Goal: Information Seeking & Learning: Learn about a topic

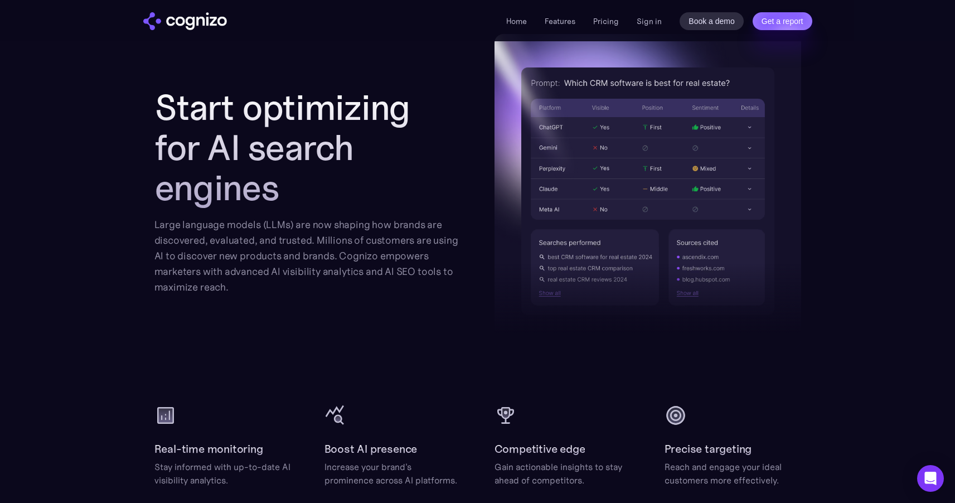
scroll to position [1147, 0]
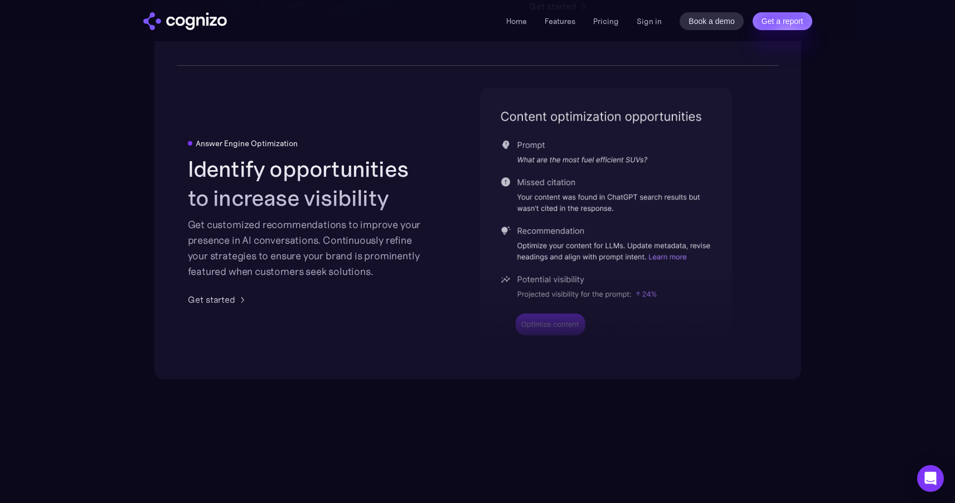
scroll to position [2287, 0]
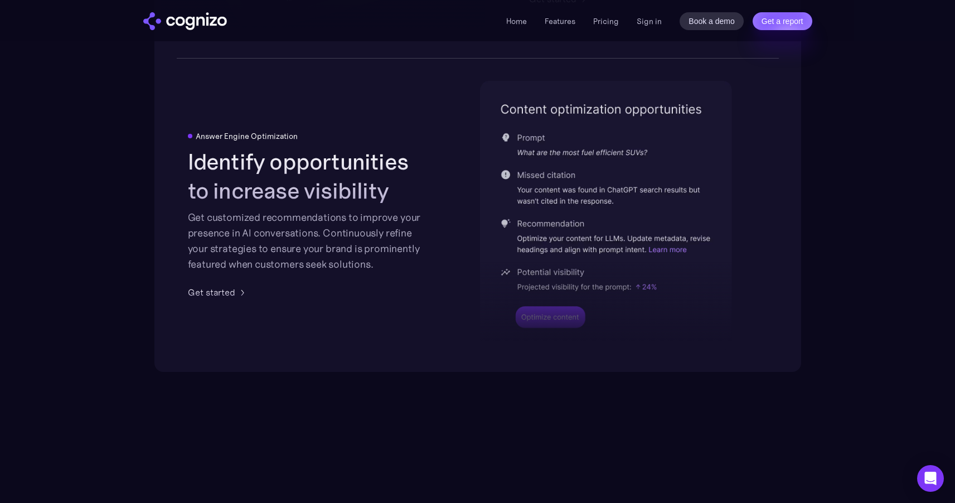
click at [589, 148] on img at bounding box center [606, 215] width 252 height 268
click at [707, 167] on img at bounding box center [606, 215] width 252 height 268
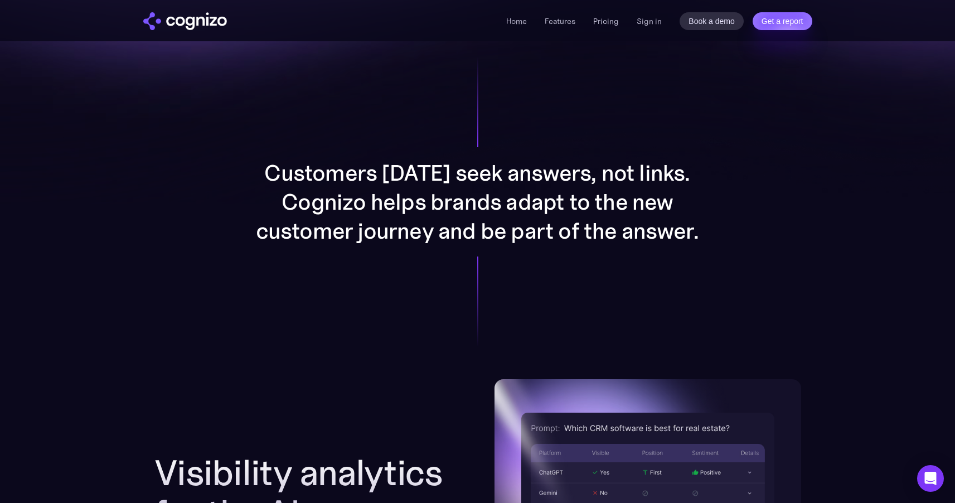
scroll to position [0, 0]
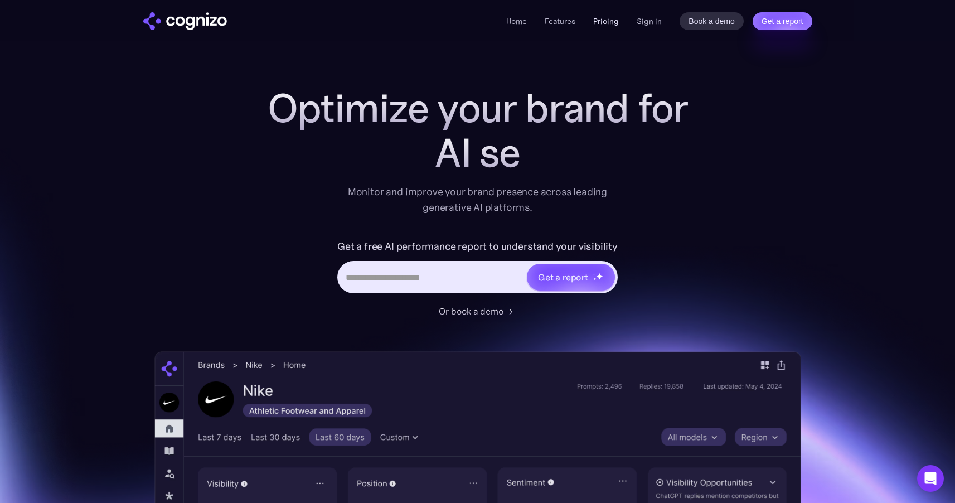
click at [596, 20] on link "Pricing" at bounding box center [606, 21] width 26 height 10
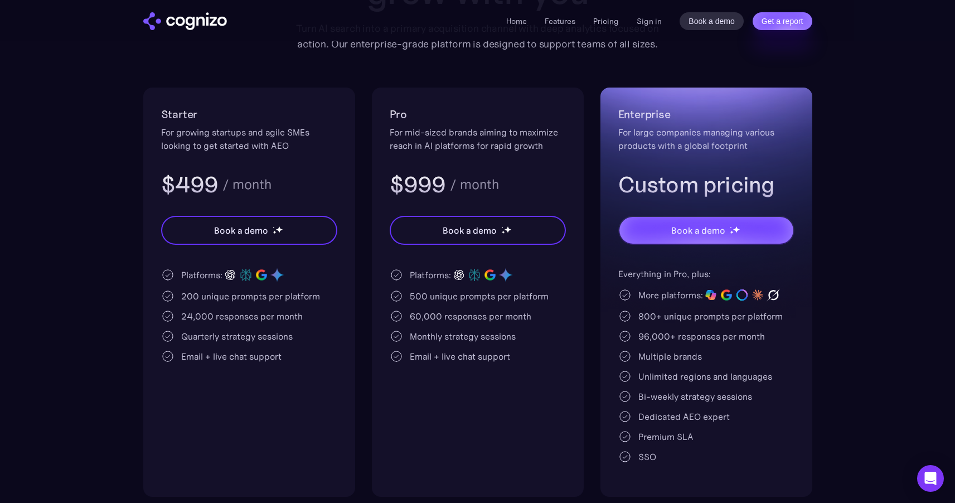
scroll to position [182, 0]
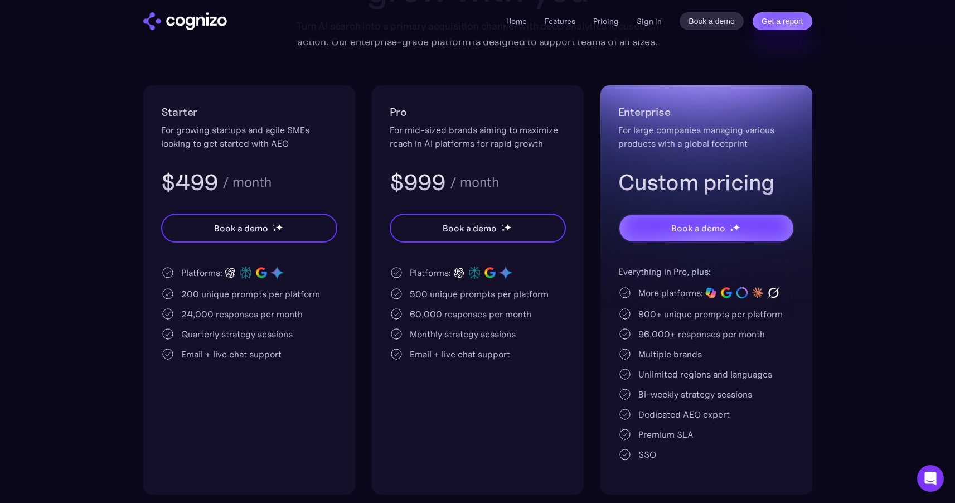
click at [883, 155] on section "Pricing Scalable plans that grow with you Turn AI search into a primary acquisi…" at bounding box center [477, 199] width 955 height 591
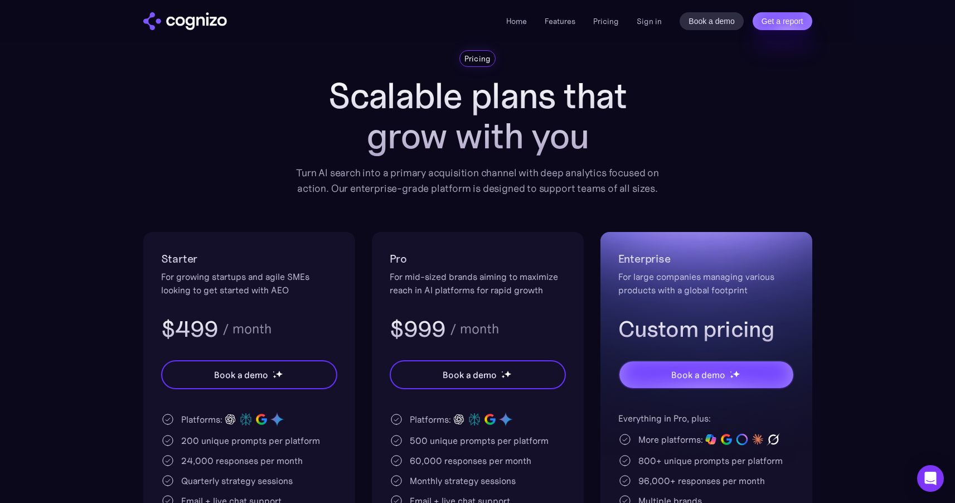
scroll to position [0, 0]
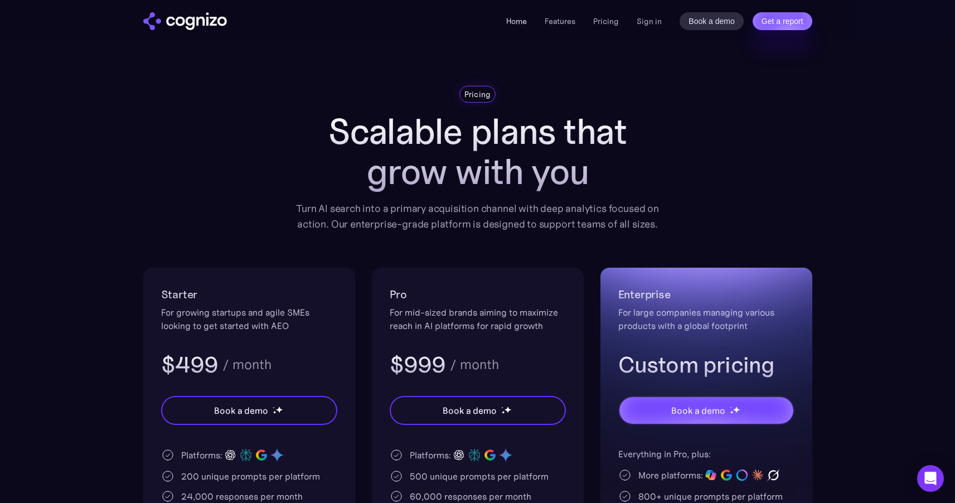
click at [522, 21] on link "Home" at bounding box center [516, 21] width 21 height 10
